Goal: Navigation & Orientation: Find specific page/section

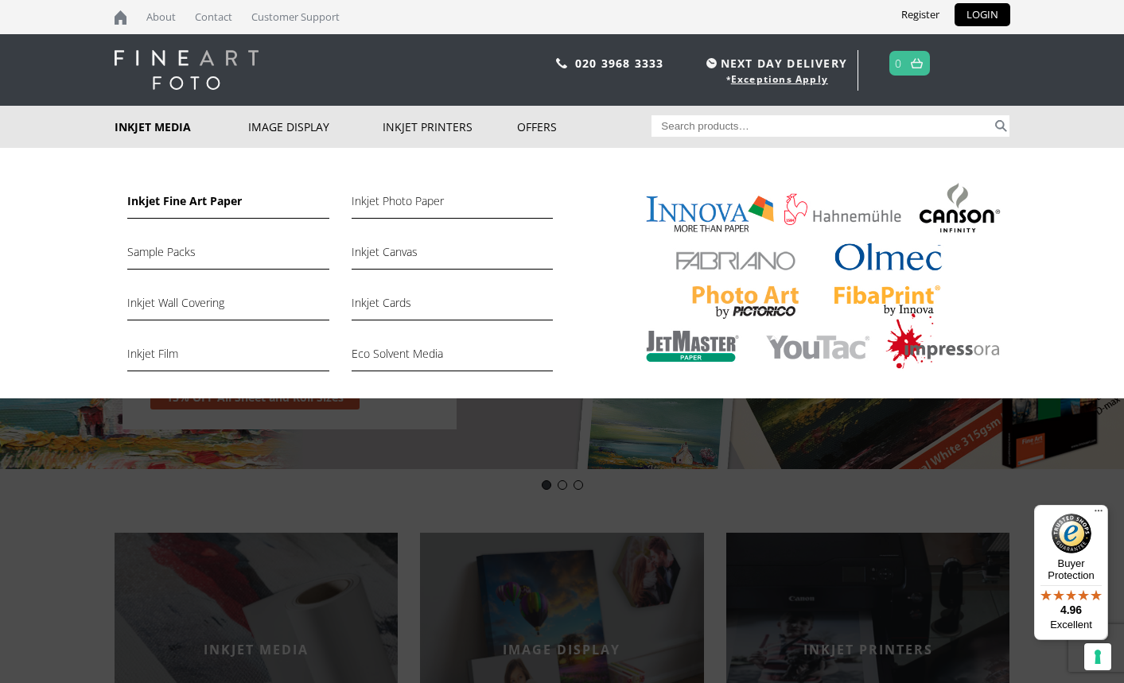
click at [184, 196] on link "Inkjet Fine Art Paper" at bounding box center [227, 205] width 201 height 27
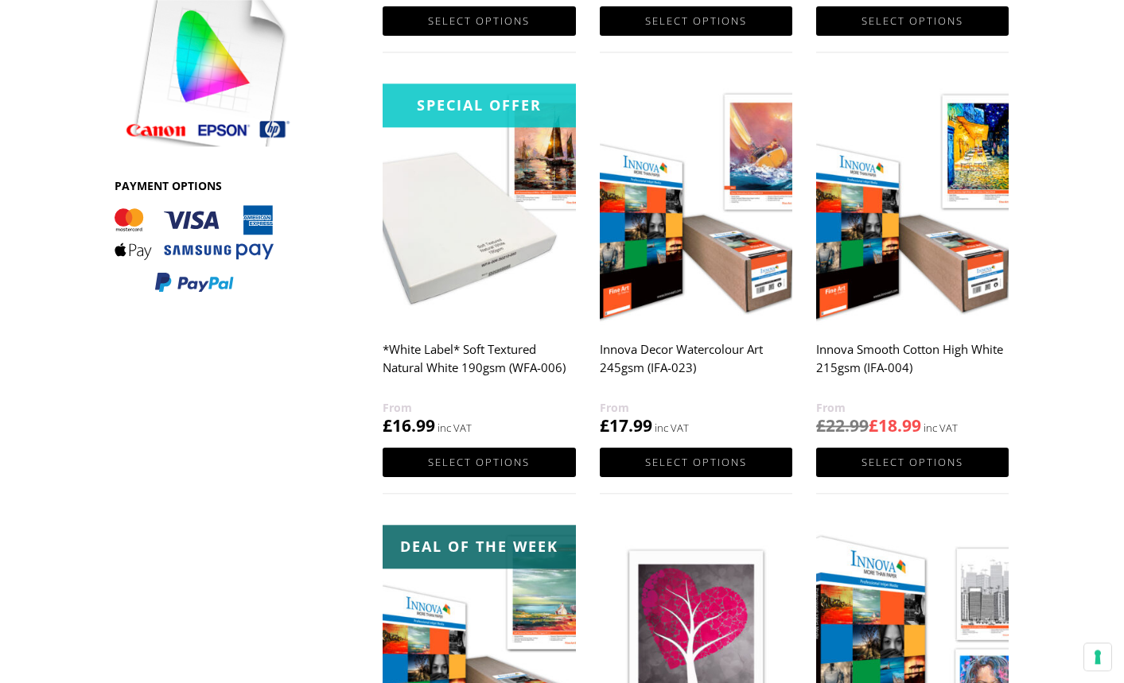
scroll to position [893, 0]
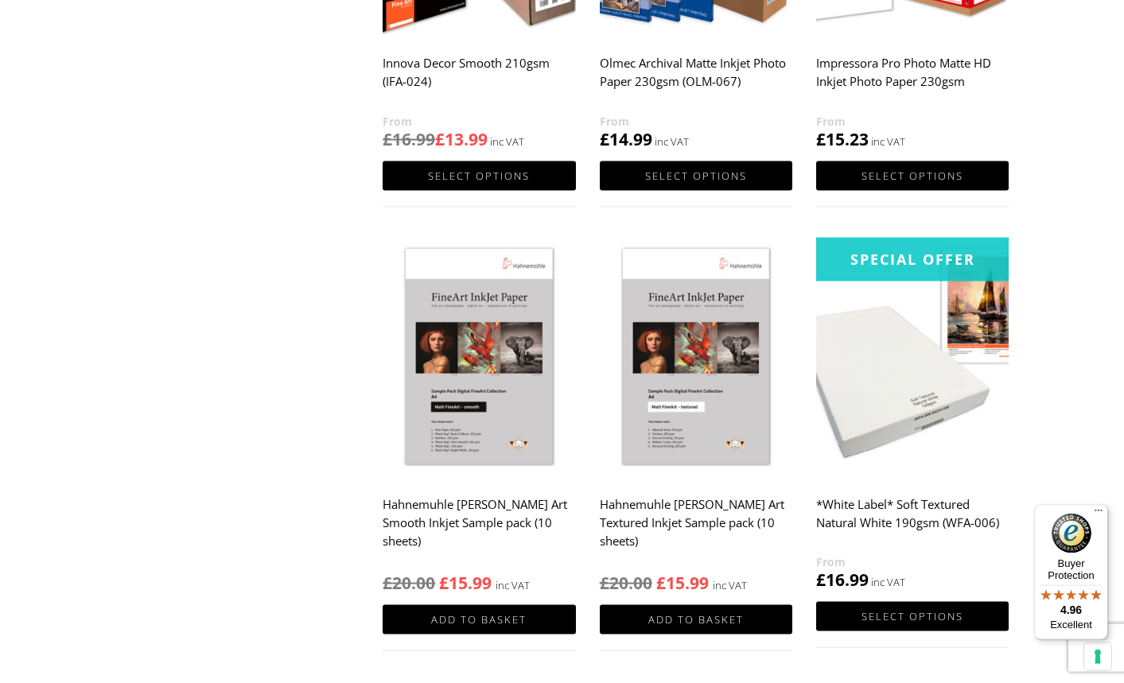
scroll to position [1623, 0]
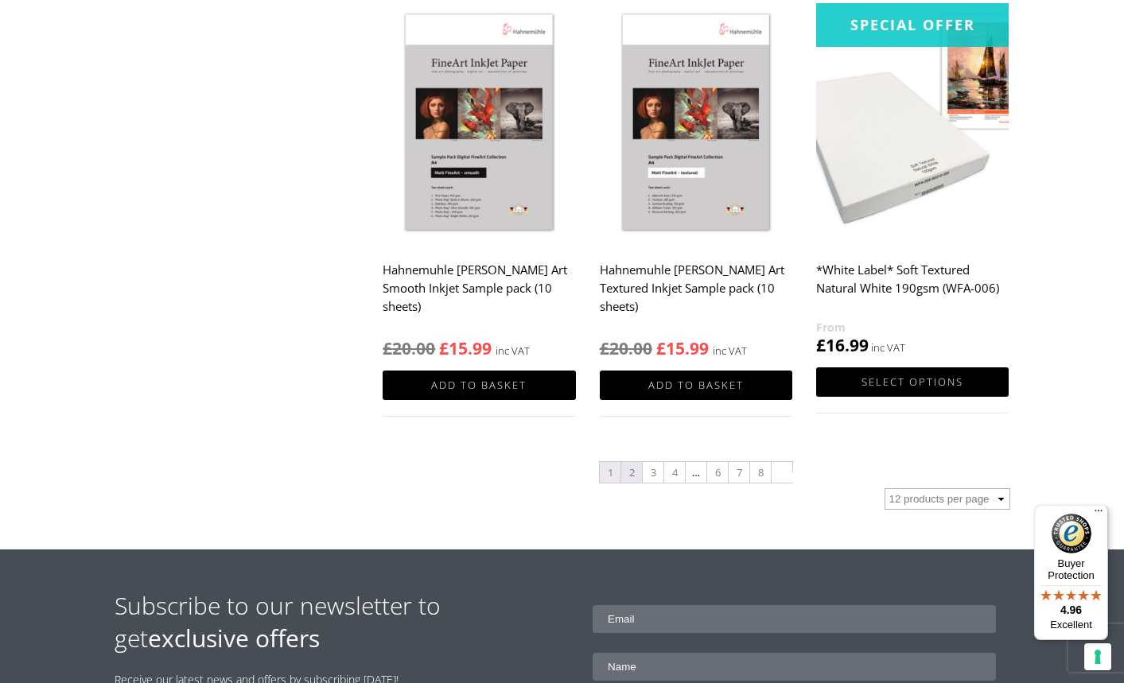
click at [632, 475] on link "2" at bounding box center [631, 472] width 21 height 21
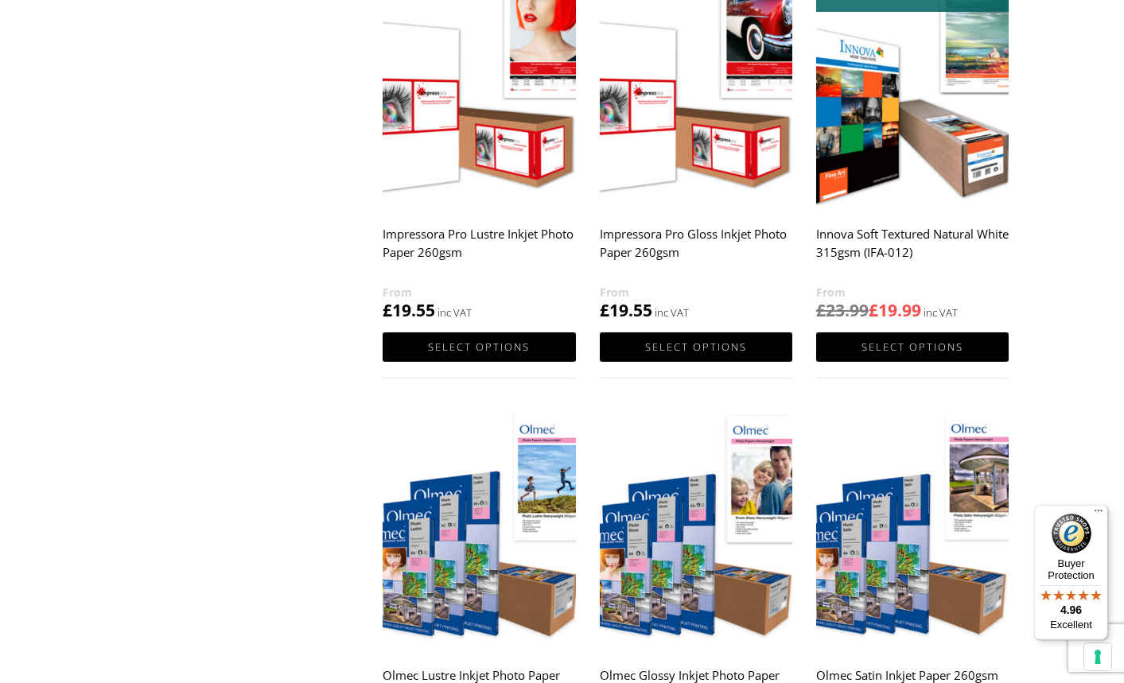
scroll to position [1623, 0]
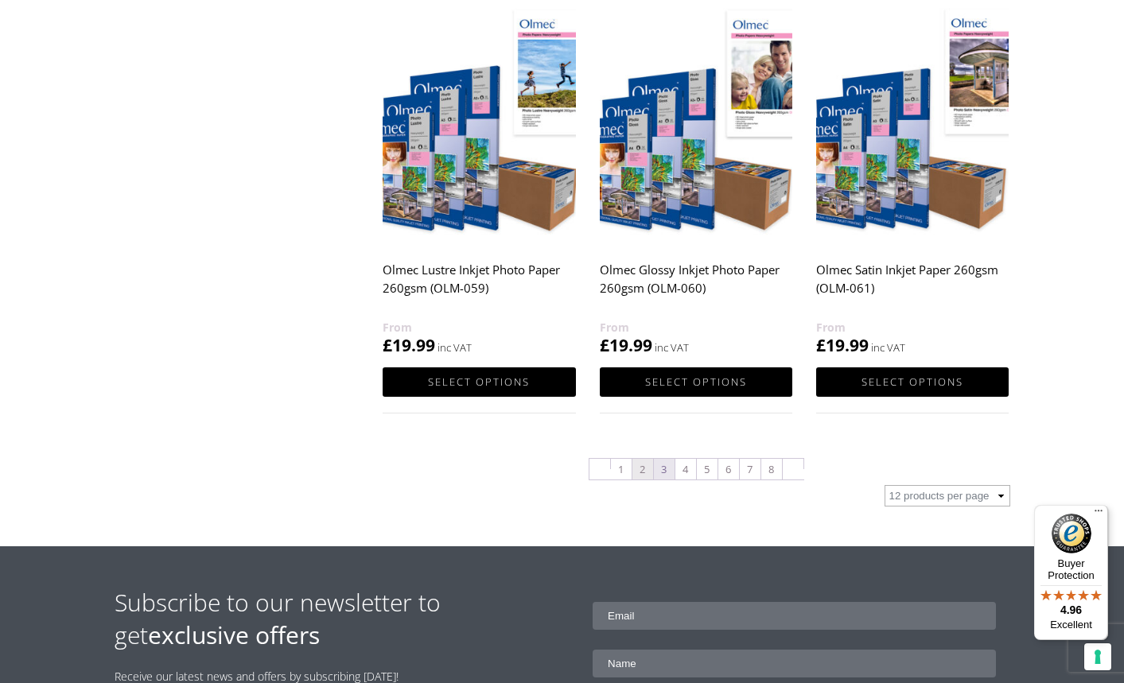
click at [664, 465] on link "3" at bounding box center [664, 469] width 21 height 21
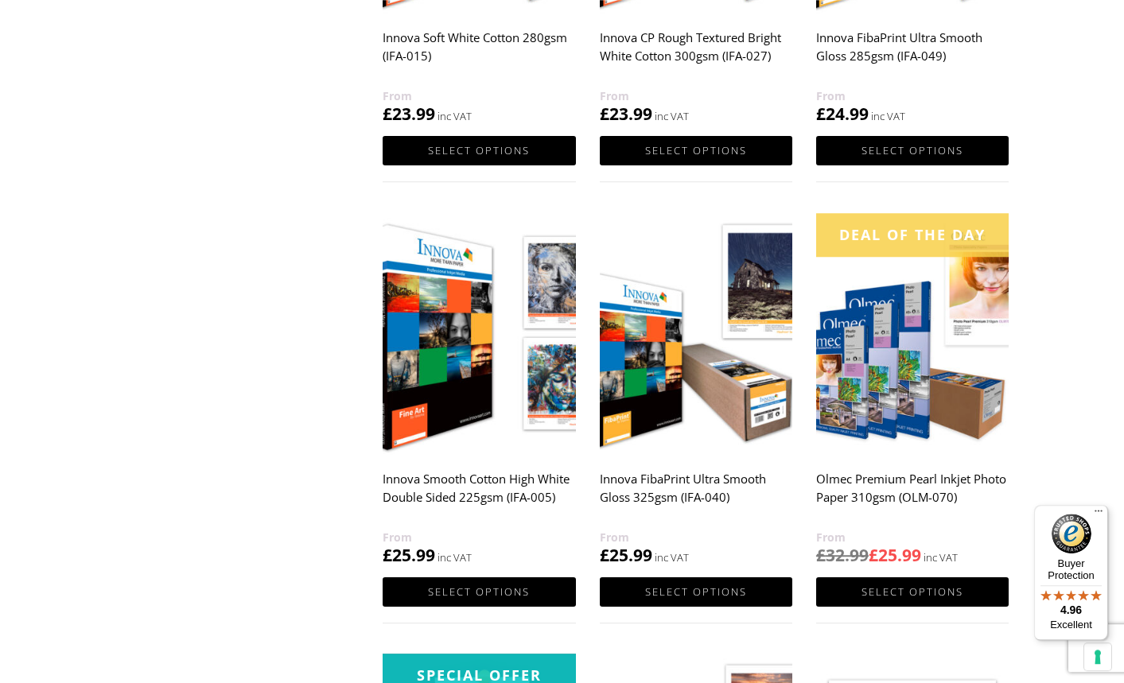
scroll to position [974, 0]
